Goal: Find specific page/section: Find specific page/section

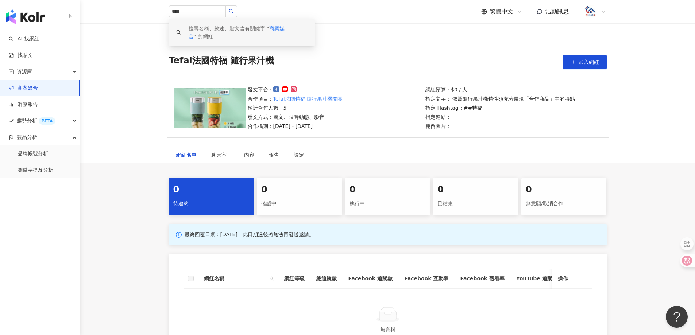
click at [31, 85] on link "商案媒合" at bounding box center [23, 88] width 29 height 7
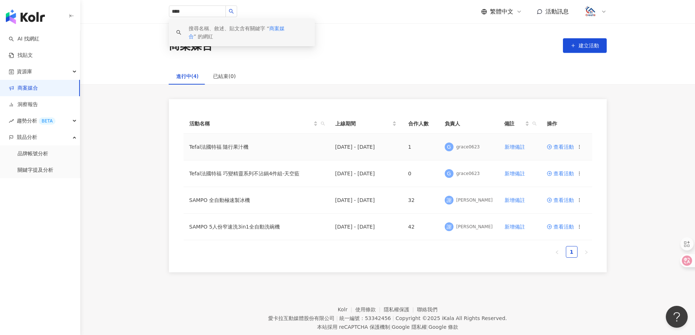
click at [411, 146] on td "1" at bounding box center [420, 147] width 36 height 27
click at [563, 147] on span "查看活動" at bounding box center [560, 146] width 27 height 5
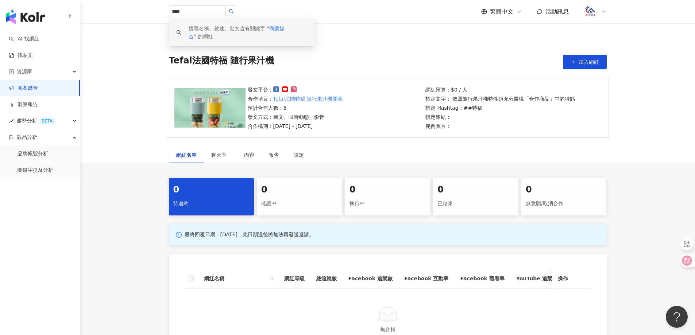
scroll to position [73, 0]
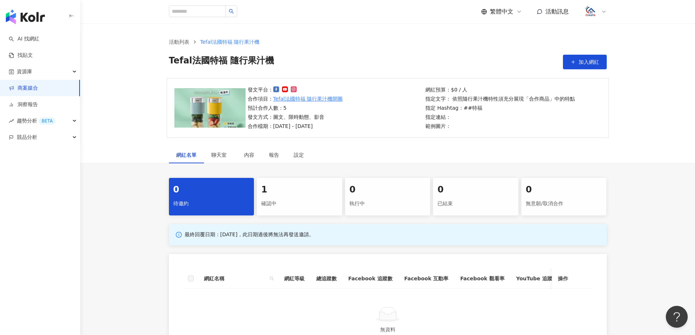
scroll to position [73, 0]
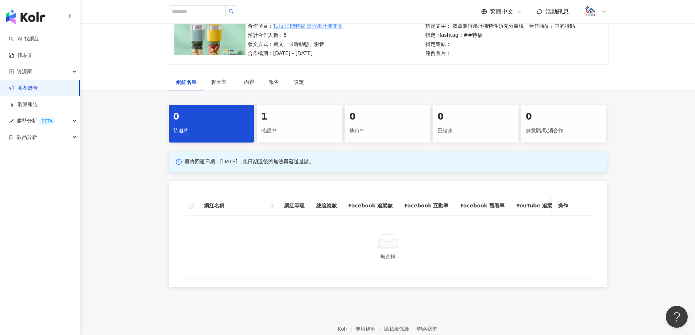
click at [325, 200] on th "總追蹤數" at bounding box center [326, 206] width 32 height 20
click at [317, 112] on div "1" at bounding box center [299, 117] width 77 height 12
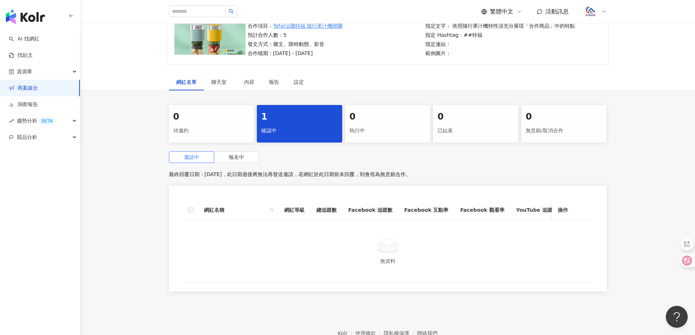
scroll to position [109, 0]
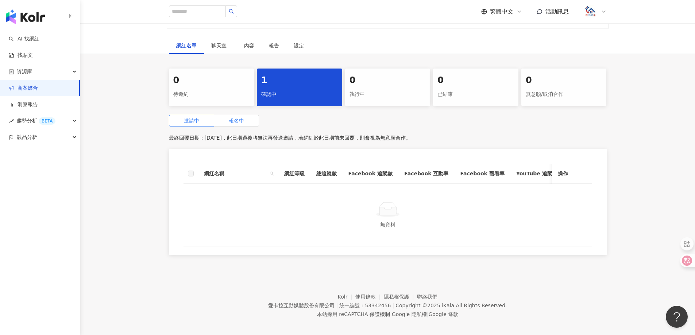
click at [228, 121] on label "報名中" at bounding box center [236, 121] width 45 height 12
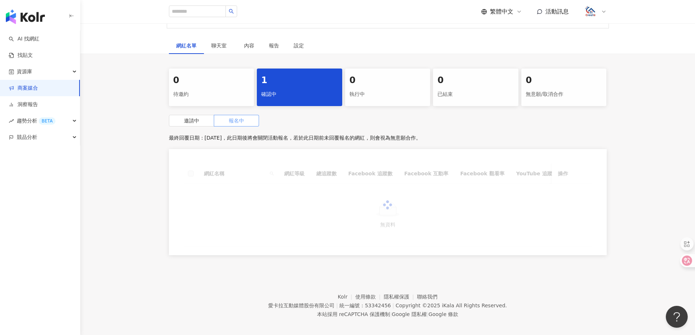
scroll to position [109, 0]
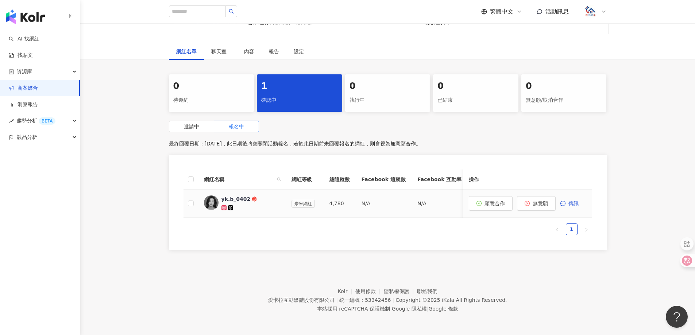
click at [211, 196] on img at bounding box center [211, 203] width 15 height 15
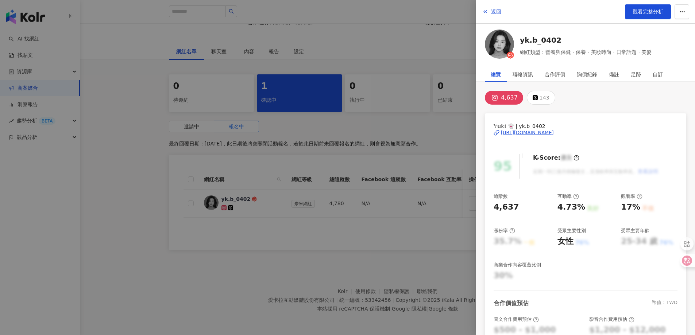
click at [539, 130] on div "[URL][DOMAIN_NAME]" at bounding box center [527, 132] width 53 height 7
